Goal: Information Seeking & Learning: Check status

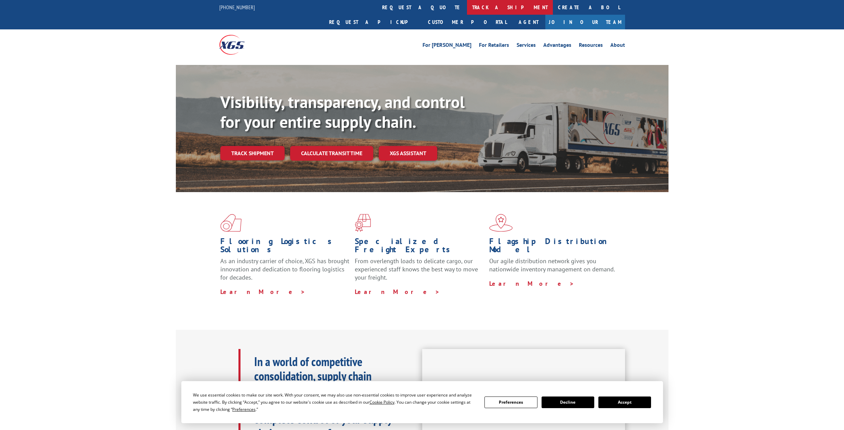
click at [467, 5] on link "track a shipment" at bounding box center [510, 7] width 86 height 15
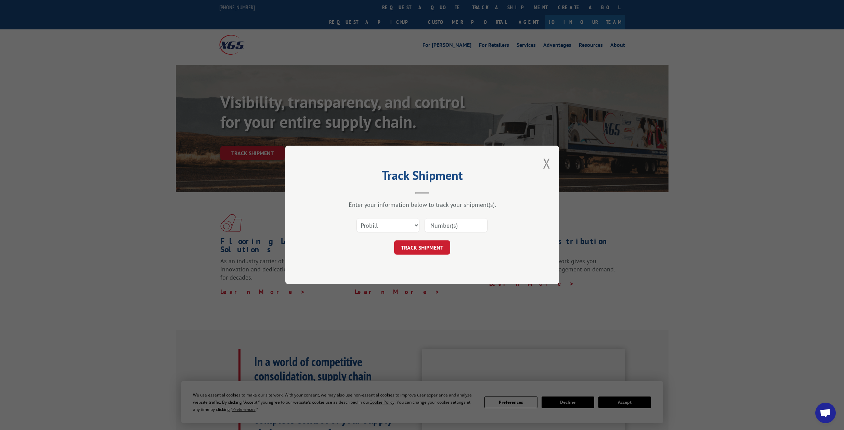
click at [445, 224] on input at bounding box center [456, 226] width 63 height 14
paste input "17637931"
type input "17637931"
click at [415, 251] on button "TRACK SHIPMENT" at bounding box center [422, 248] width 56 height 14
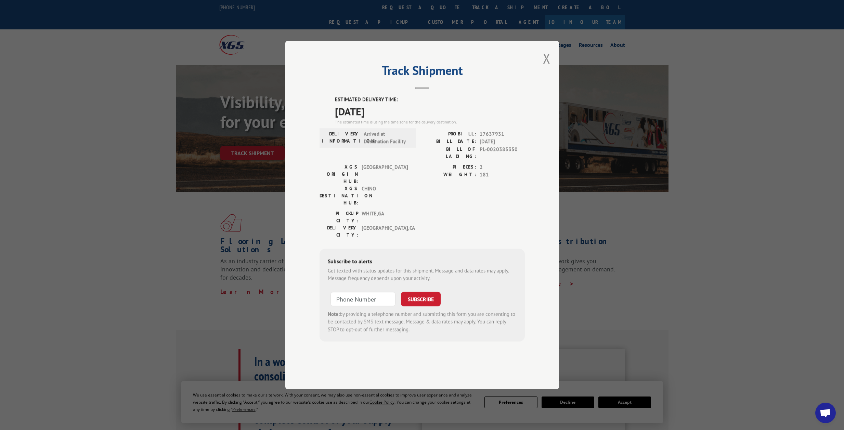
drag, startPoint x: 339, startPoint y: 129, endPoint x: 488, endPoint y: 140, distance: 148.9
click at [489, 119] on span "[DATE]" at bounding box center [430, 111] width 190 height 15
click at [488, 125] on div "The estimated time is using the time zone for the delivery destination." at bounding box center [430, 122] width 190 height 6
click at [545, 67] on button "Close modal" at bounding box center [547, 58] width 8 height 18
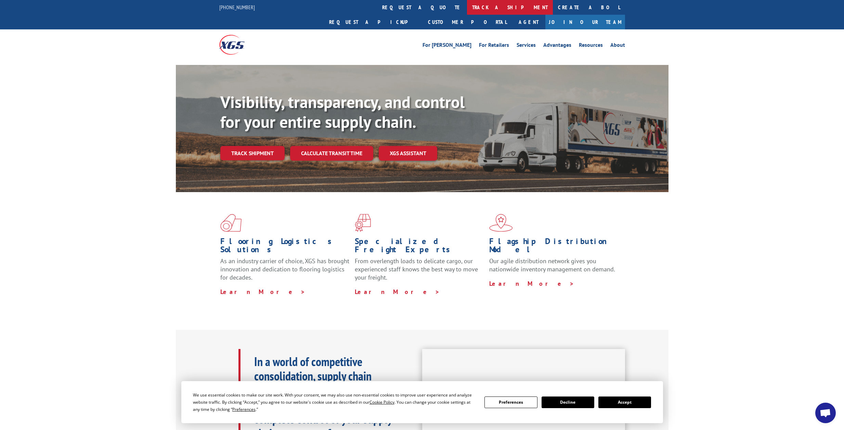
click at [467, 8] on link "track a shipment" at bounding box center [510, 7] width 86 height 15
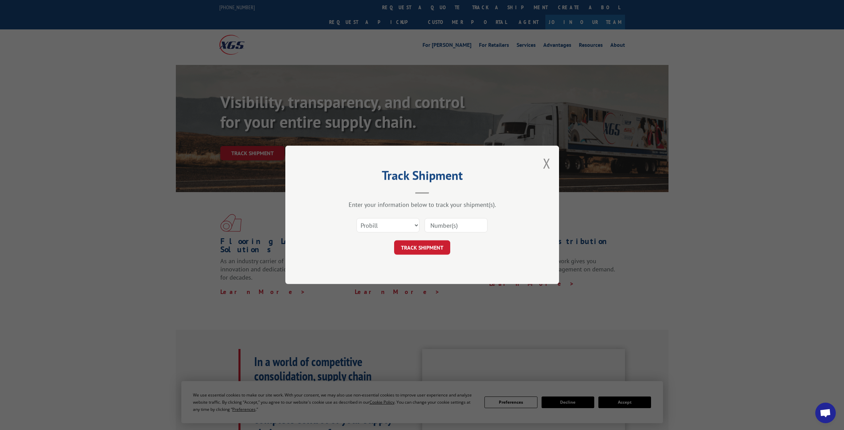
paste input "17637931"
type input "17637931"
click at [419, 254] on button "TRACK SHIPMENT" at bounding box center [422, 248] width 56 height 14
